Goal: Information Seeking & Learning: Learn about a topic

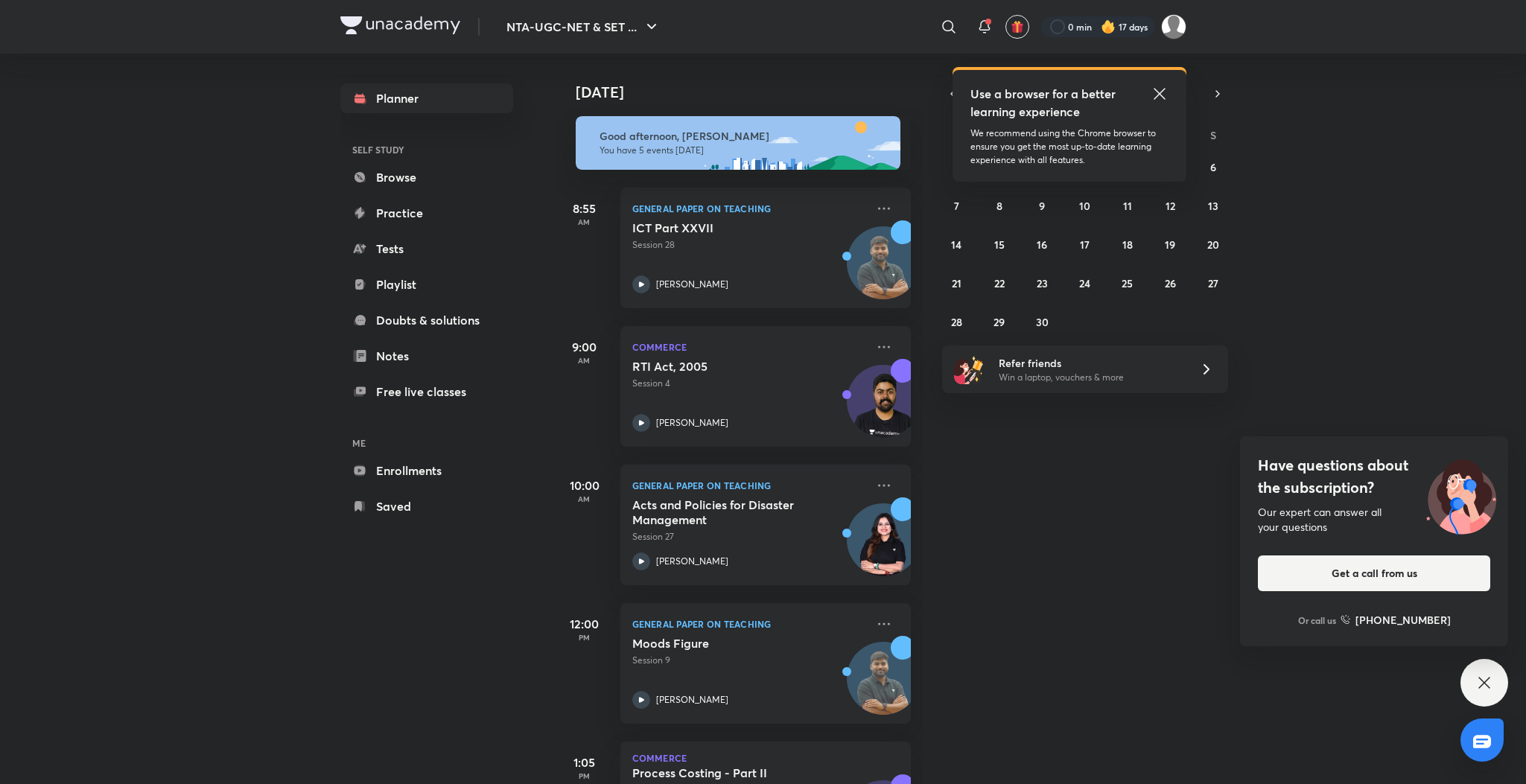
click at [1480, 684] on icon at bounding box center [1484, 682] width 18 height 18
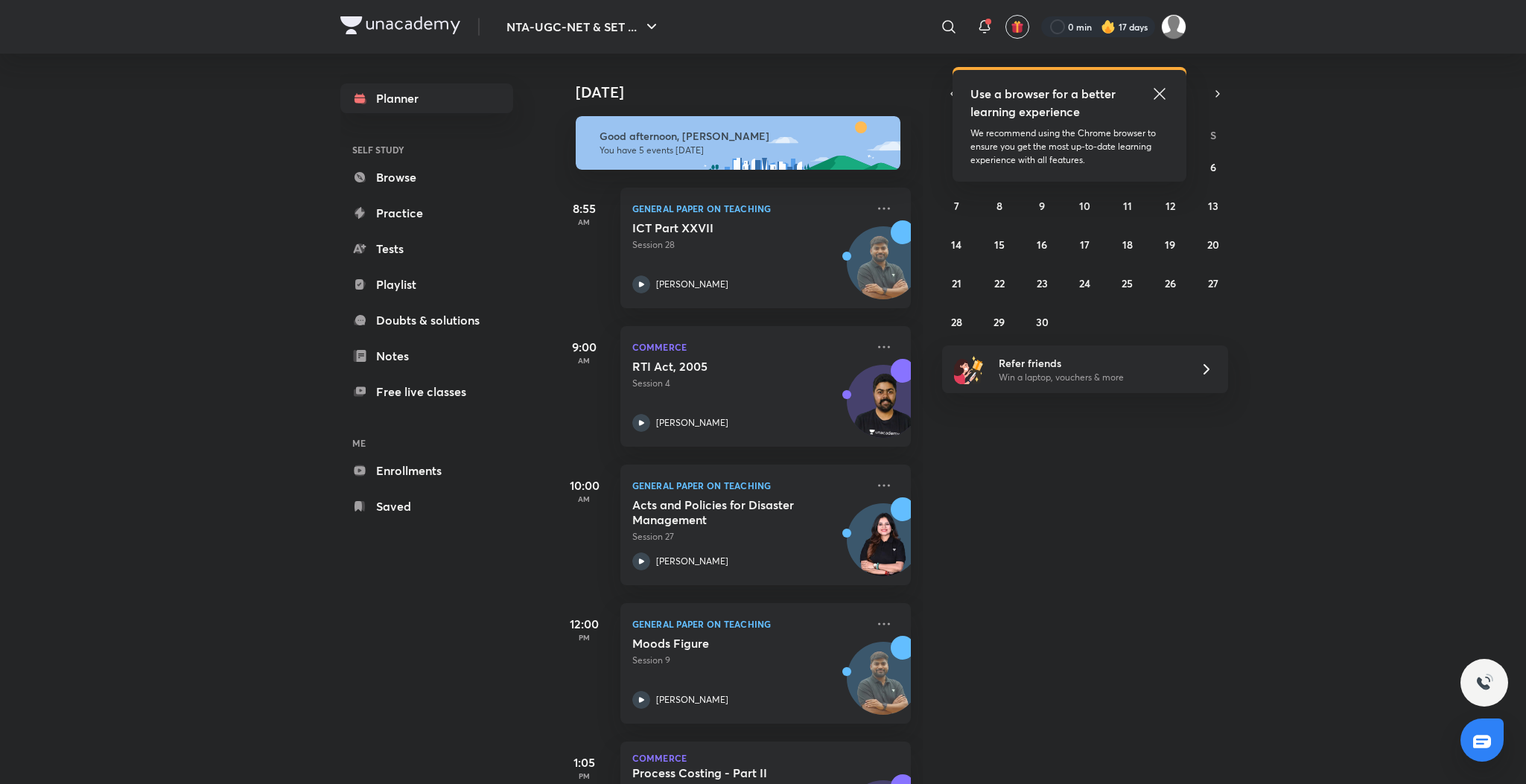
drag, startPoint x: 1428, startPoint y: 385, endPoint x: 1422, endPoint y: 145, distance: 240.1
click at [1422, 145] on div "Today Good afternoon, Sakshi You have 5 events today 8:55 AM General Paper on T…" at bounding box center [1038, 418] width 969 height 730
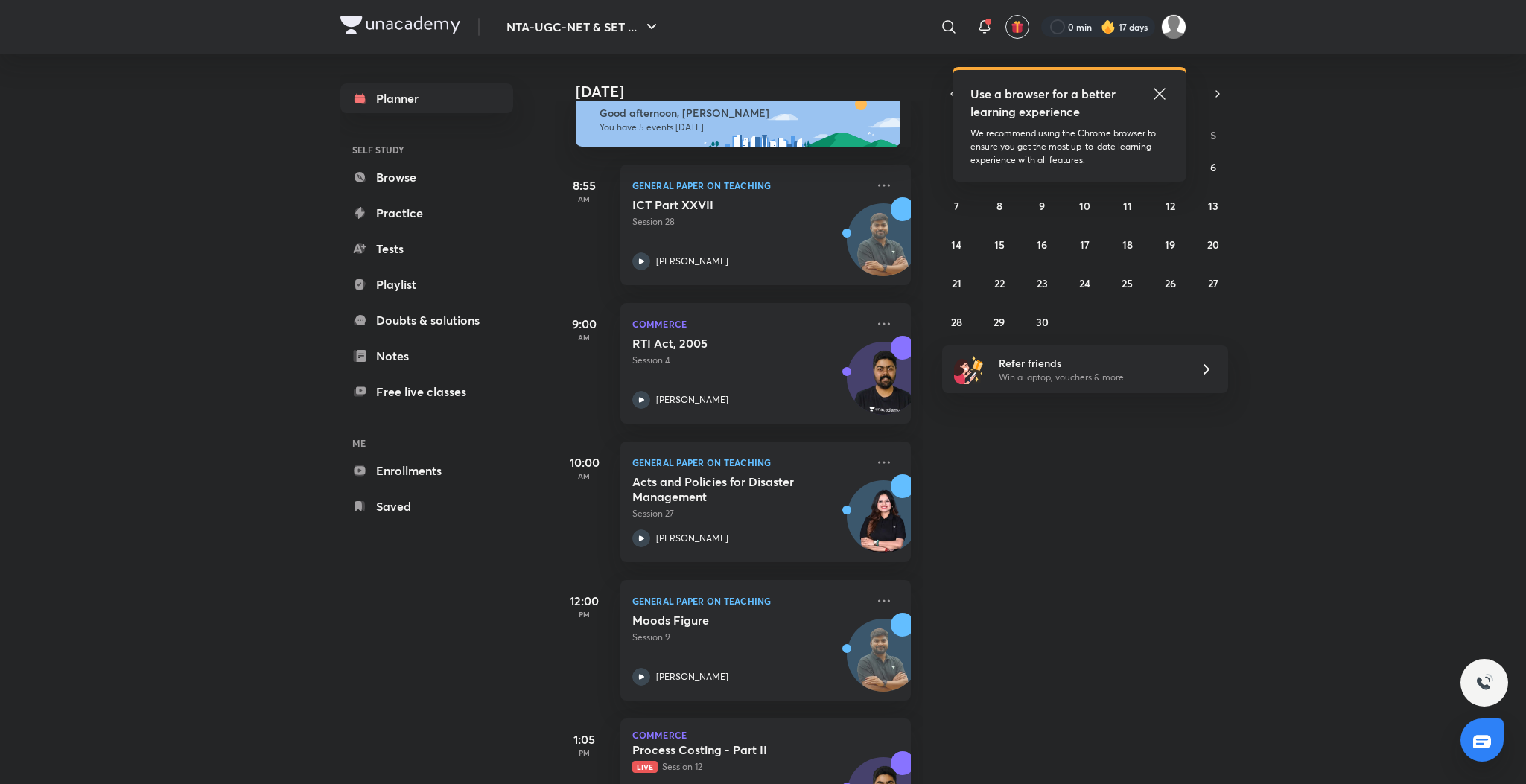
scroll to position [107, 0]
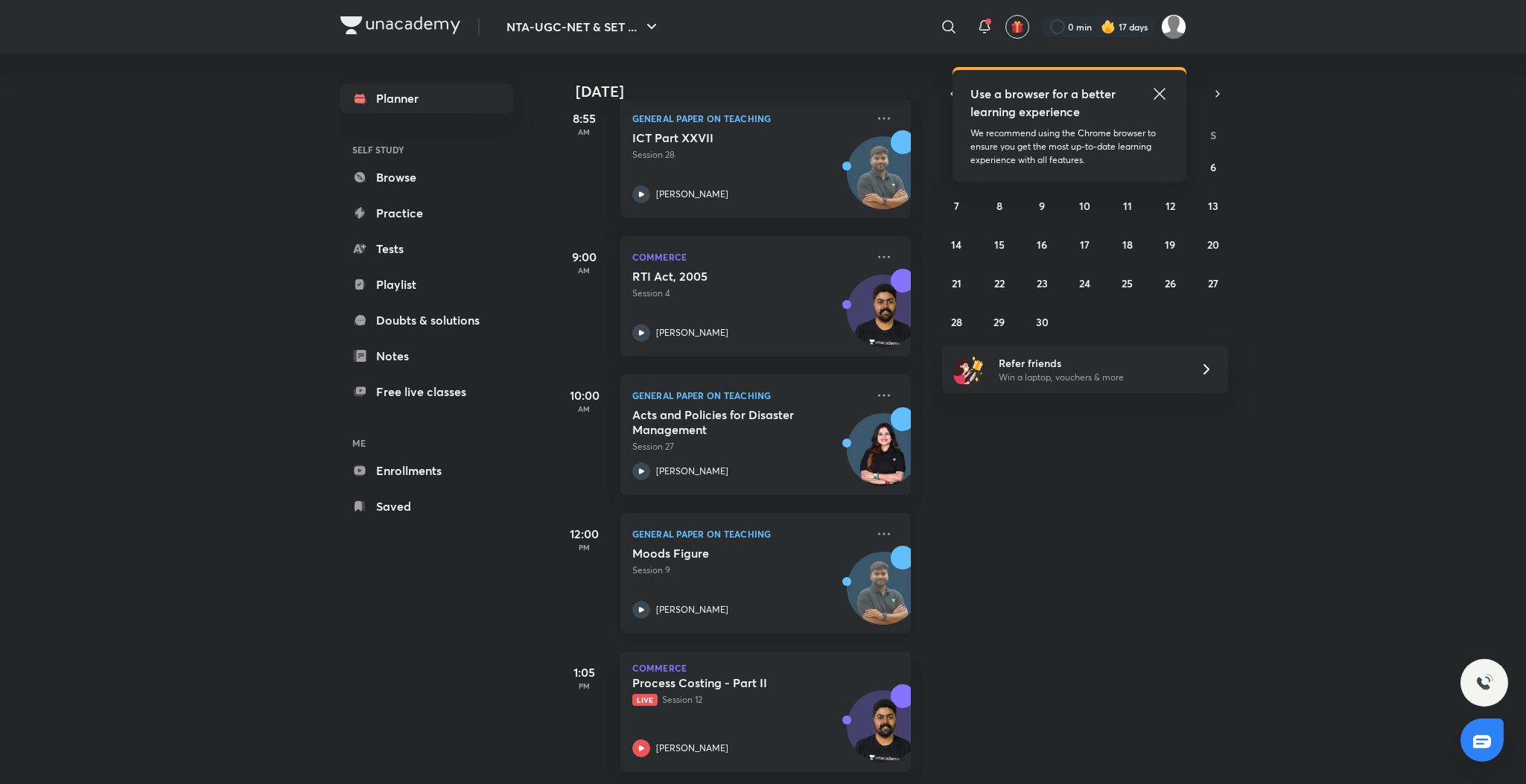
click at [644, 576] on div "Moods Figure Session 9 Rajat Kumar" at bounding box center [748, 582] width 234 height 73
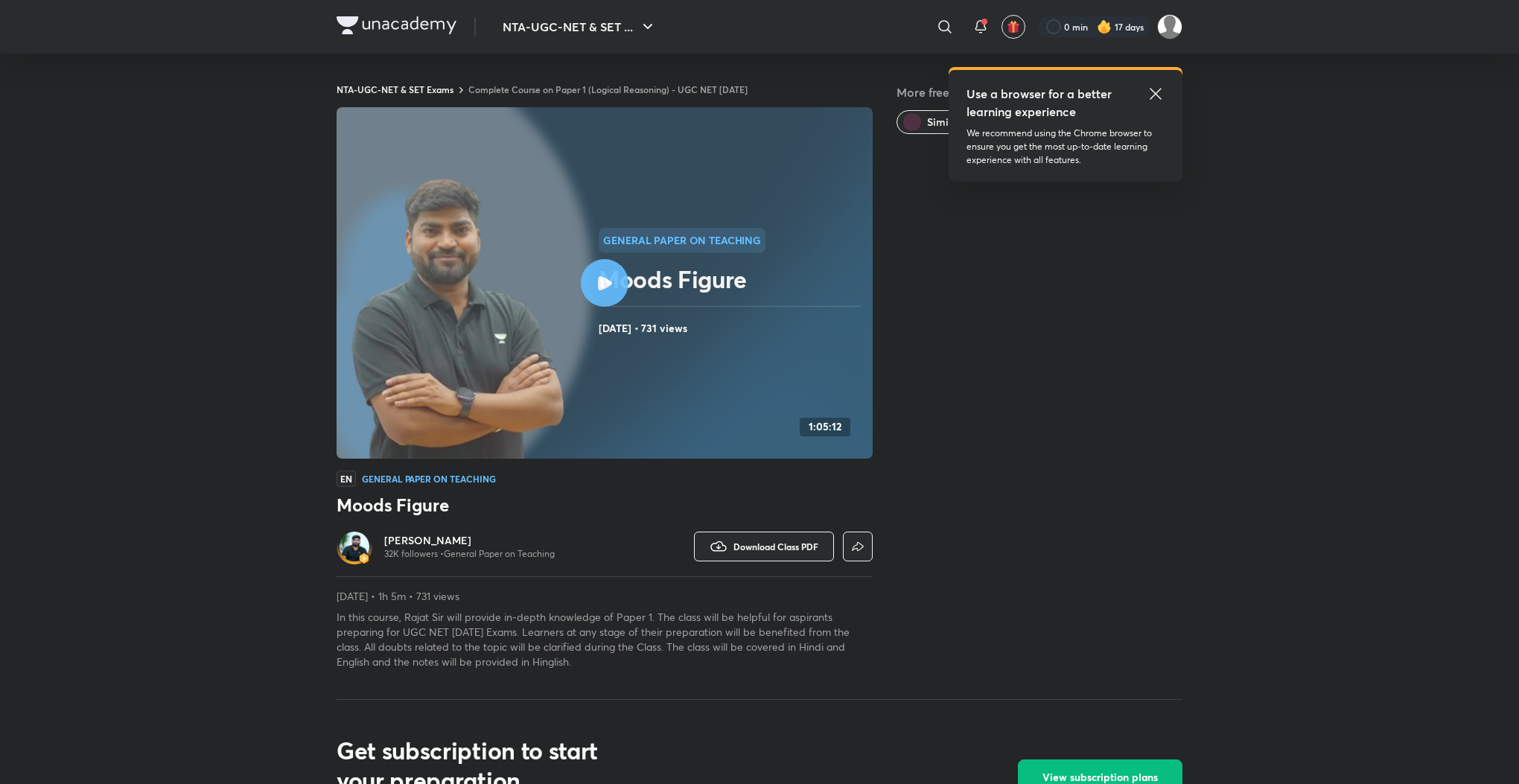
click at [1156, 90] on icon at bounding box center [1156, 93] width 18 height 18
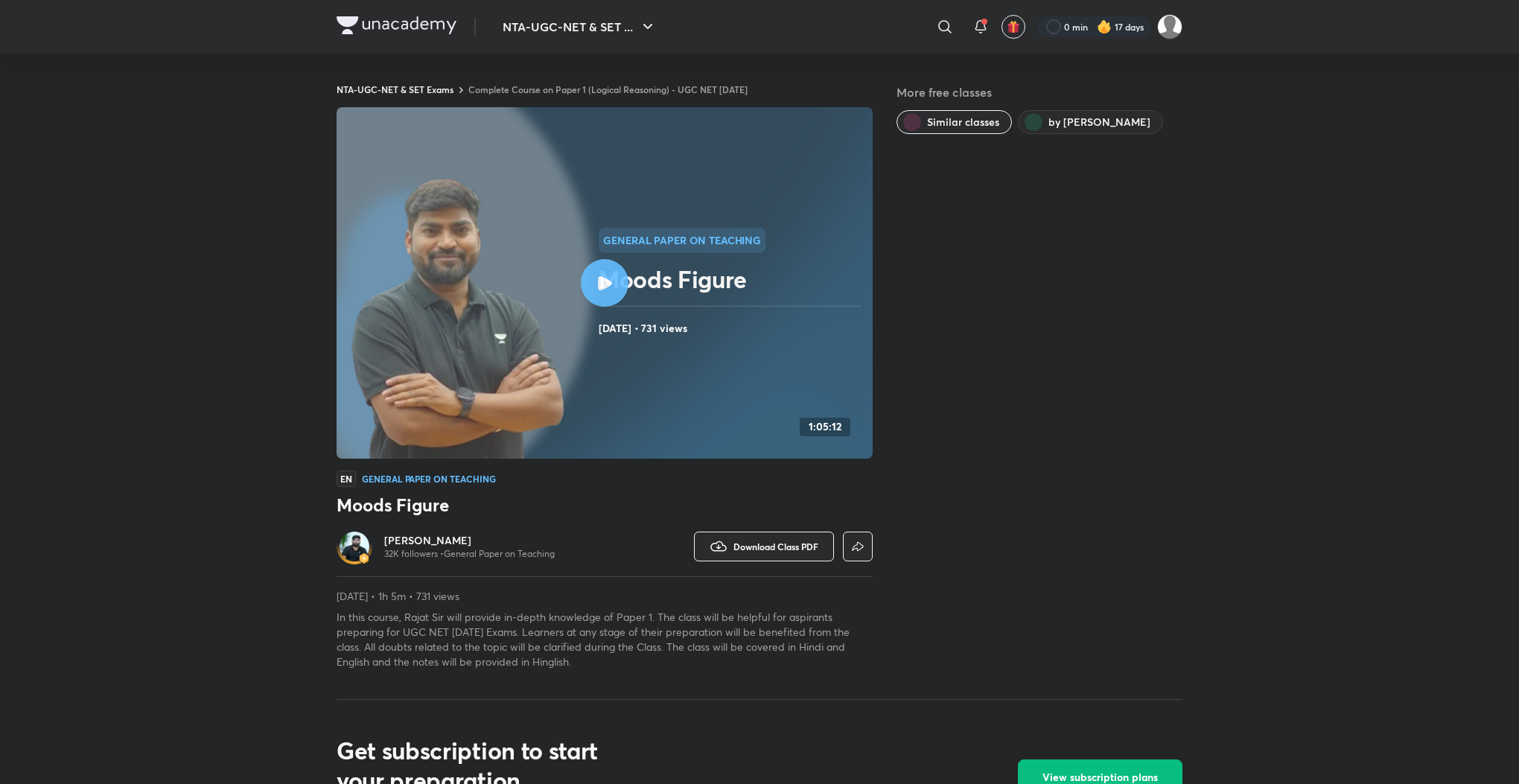
click at [570, 86] on link "Complete Course on Paper 1 (Logical Reasoning) - UGC NET [DATE]" at bounding box center [608, 90] width 279 height 12
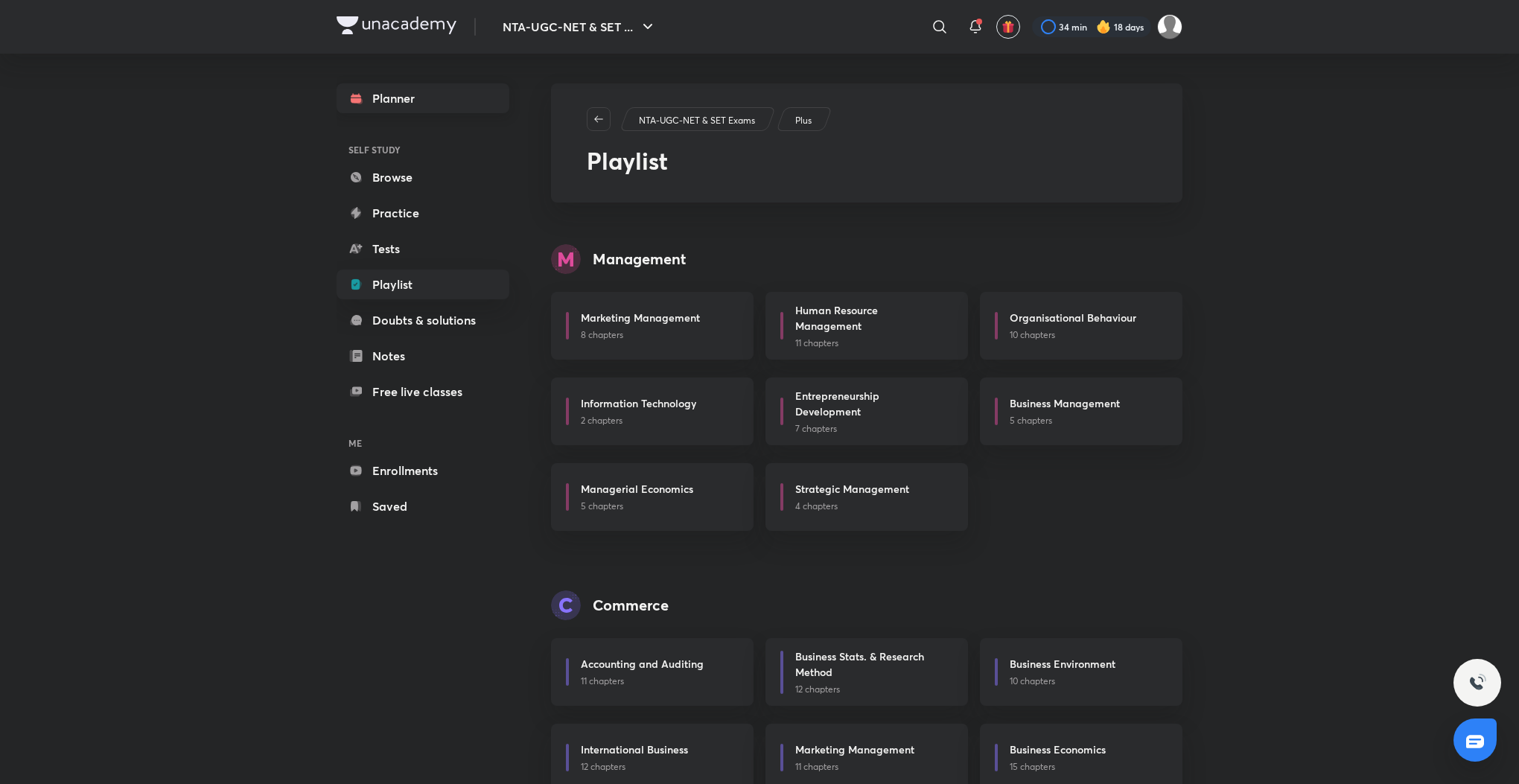
click at [411, 91] on link "Planner" at bounding box center [422, 98] width 173 height 30
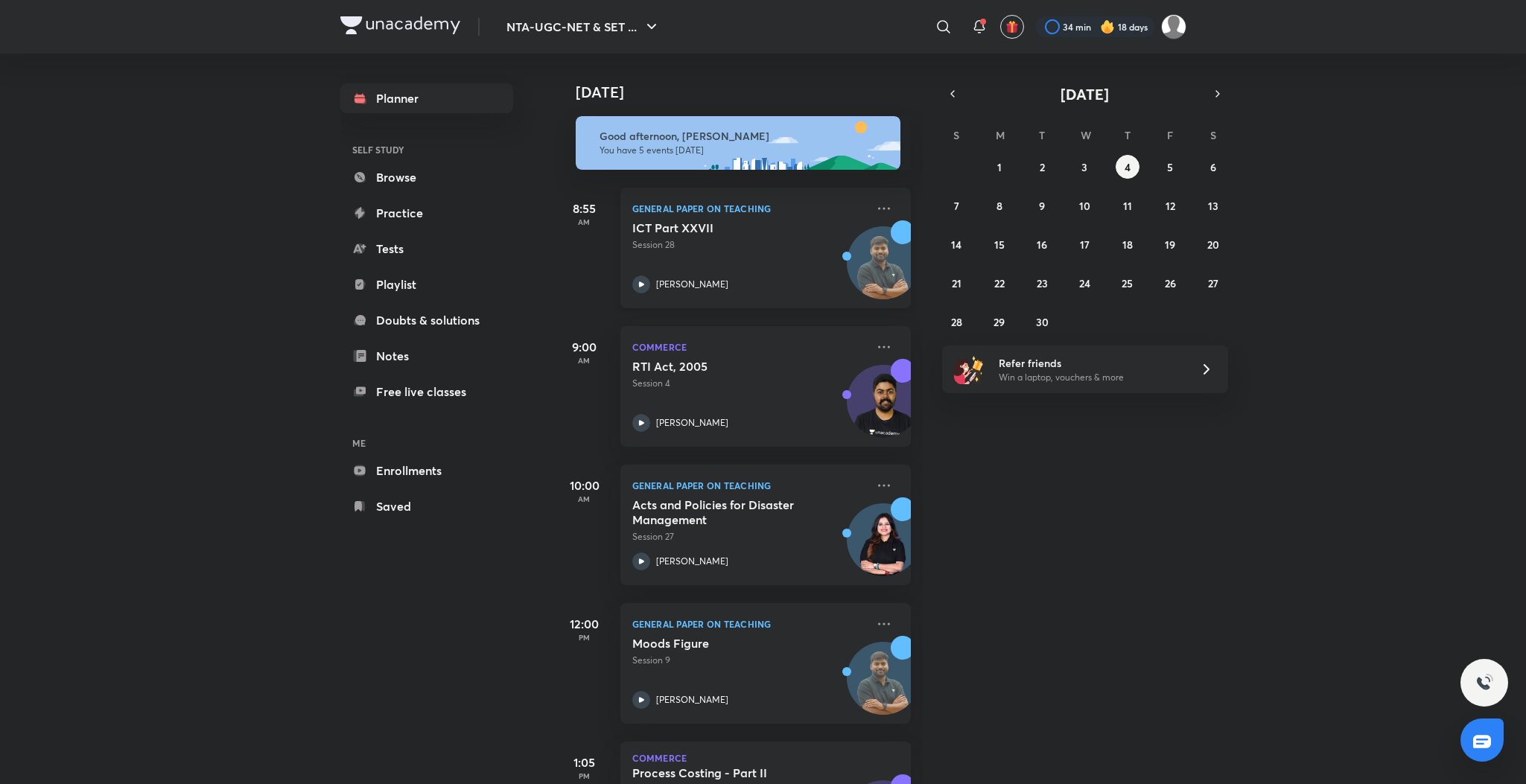
click at [643, 280] on icon at bounding box center [640, 284] width 18 height 18
